Goal: Task Accomplishment & Management: Use online tool/utility

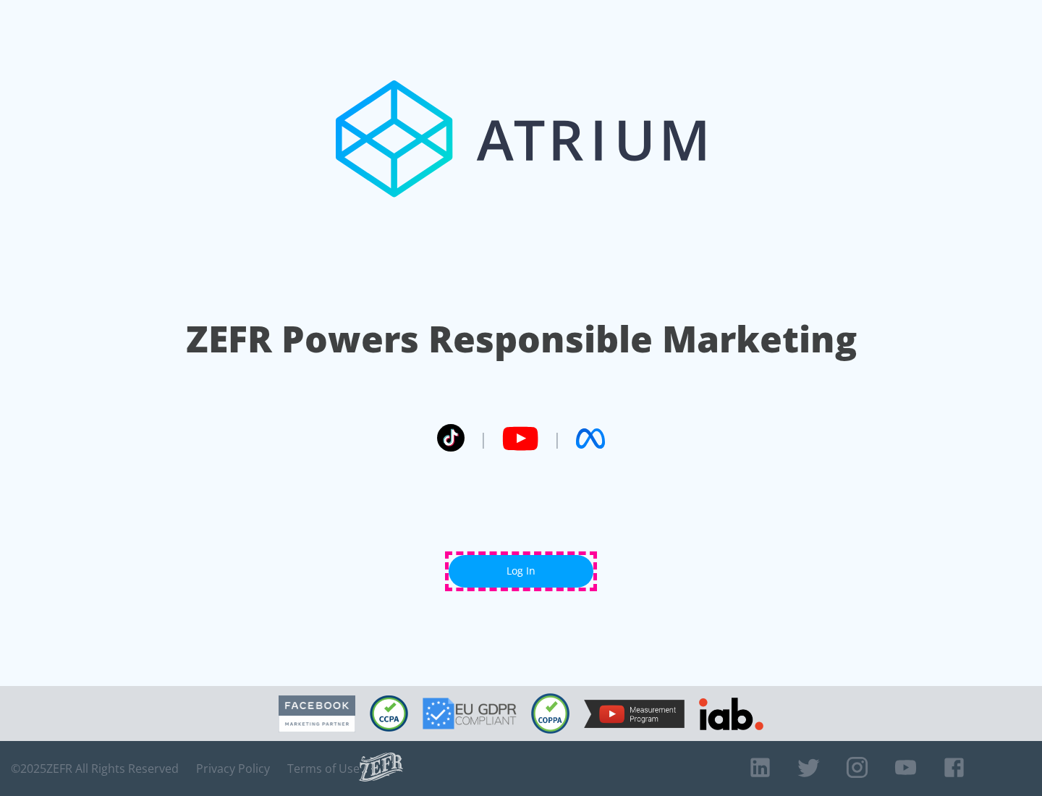
click at [521, 571] on link "Log In" at bounding box center [520, 571] width 145 height 33
